Goal: Information Seeking & Learning: Learn about a topic

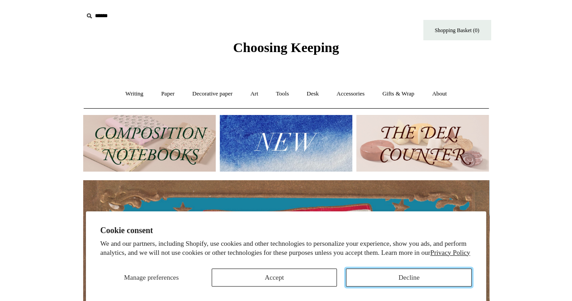
click at [405, 278] on button "Decline" at bounding box center [409, 277] width 126 height 18
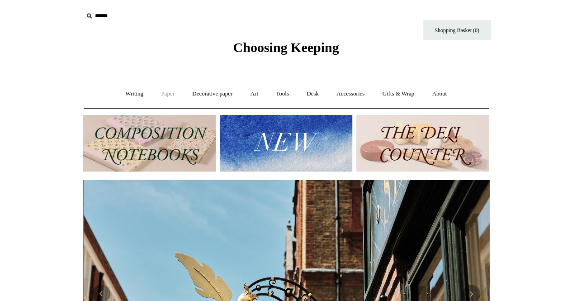
scroll to position [0, 406]
click at [165, 92] on link "Paper +" at bounding box center [168, 94] width 30 height 24
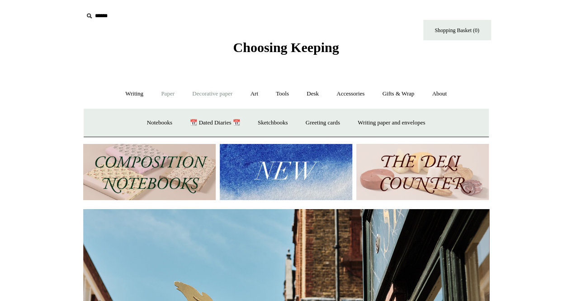
click at [210, 94] on link "Decorative paper +" at bounding box center [212, 94] width 56 height 24
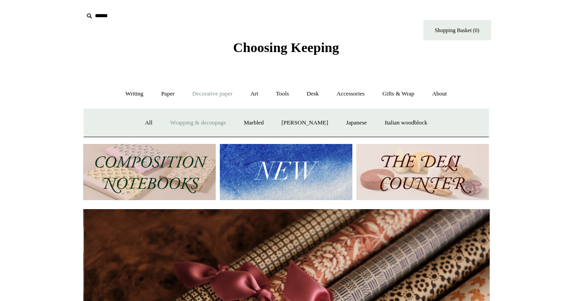
scroll to position [0, 812]
click at [205, 122] on link "Wrapping & decoupage" at bounding box center [198, 123] width 72 height 24
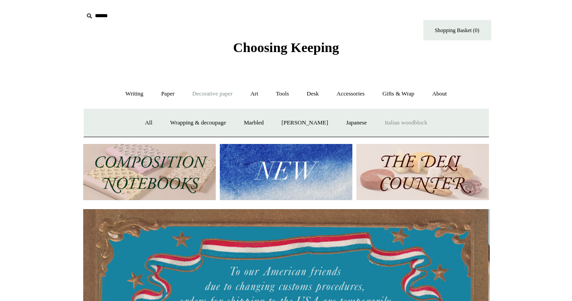
scroll to position [0, 0]
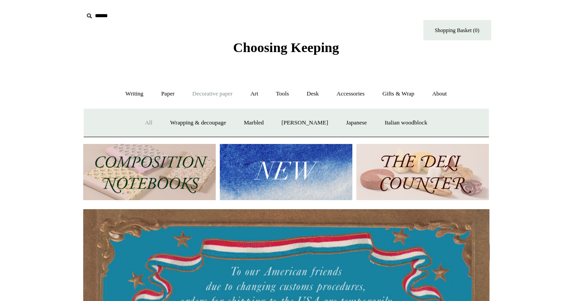
click at [140, 123] on link "All" at bounding box center [148, 123] width 24 height 24
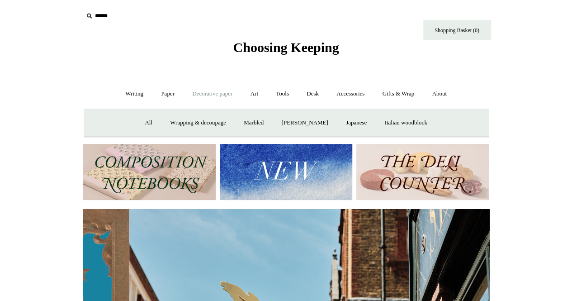
scroll to position [0, 406]
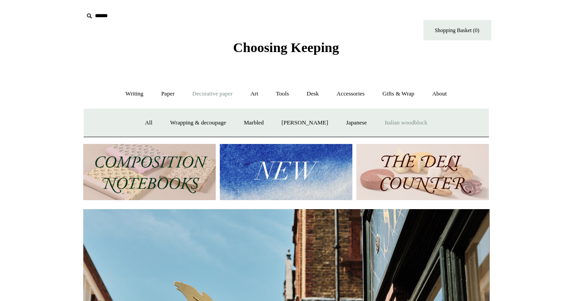
click at [419, 120] on link "Italian woodblock" at bounding box center [405, 123] width 59 height 24
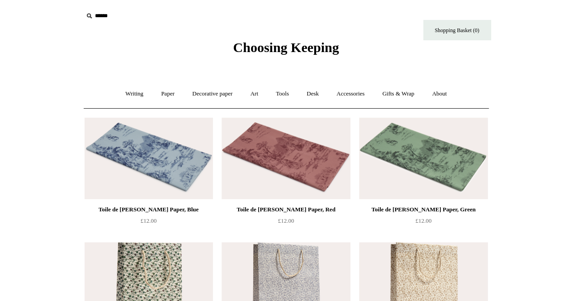
click at [169, 166] on img at bounding box center [149, 158] width 128 height 81
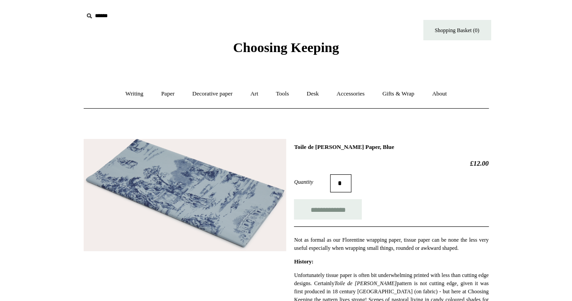
click at [193, 197] on img at bounding box center [185, 195] width 202 height 113
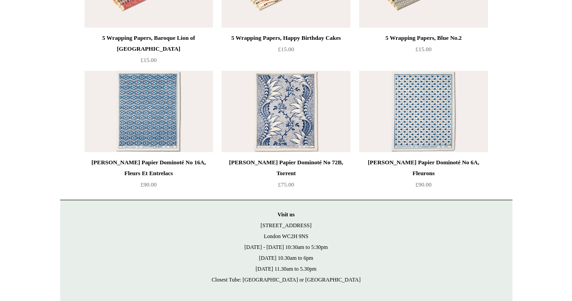
scroll to position [2190, 0]
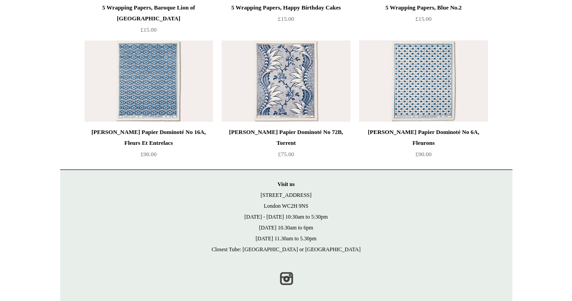
click at [429, 82] on img at bounding box center [423, 80] width 128 height 81
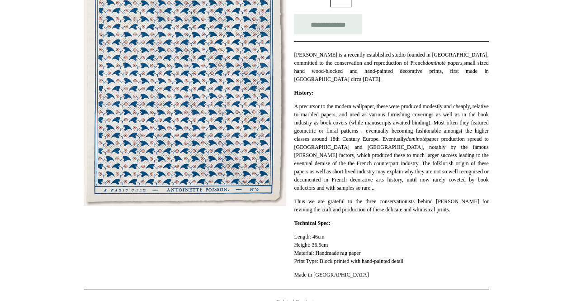
scroll to position [197, 0]
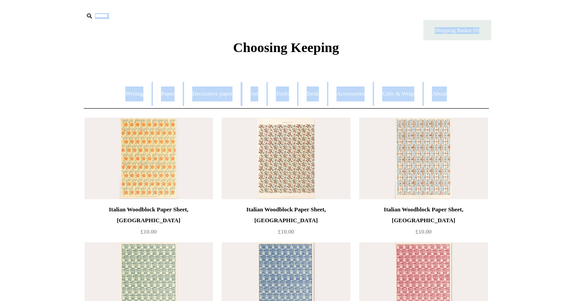
drag, startPoint x: 571, startPoint y: 30, endPoint x: 570, endPoint y: 67, distance: 37.1
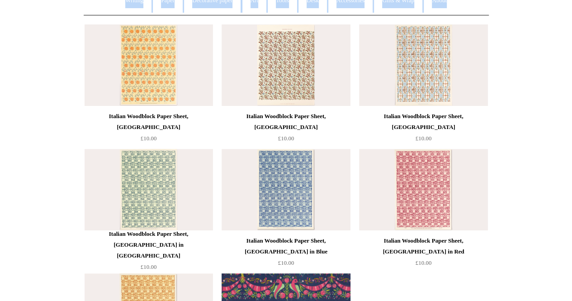
scroll to position [108, 0]
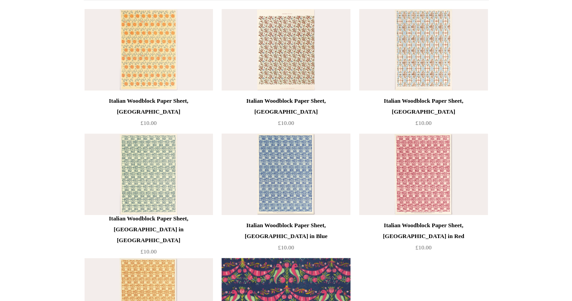
click at [285, 178] on img at bounding box center [285, 173] width 128 height 81
